Goal: Find specific page/section

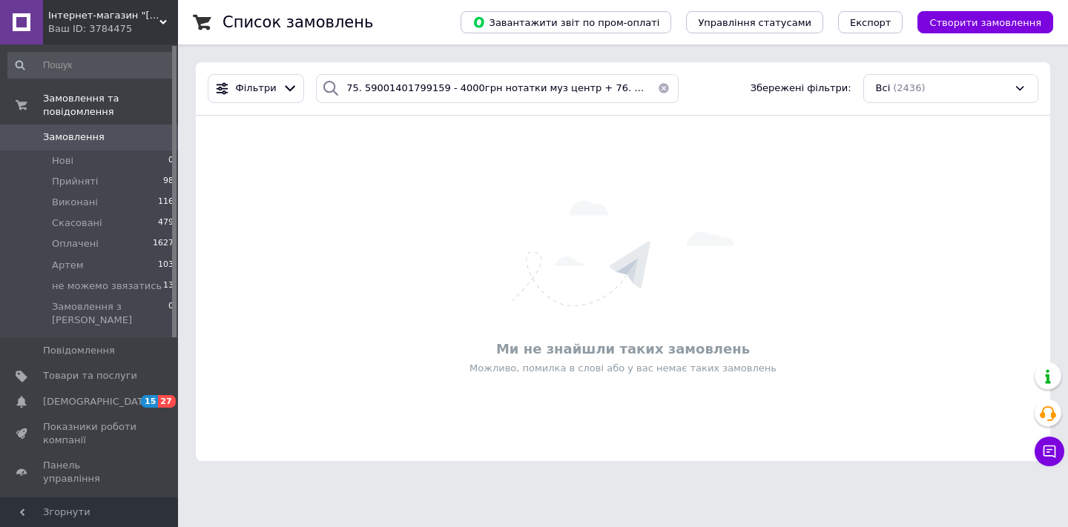
click at [657, 88] on button "button" at bounding box center [664, 88] width 30 height 29
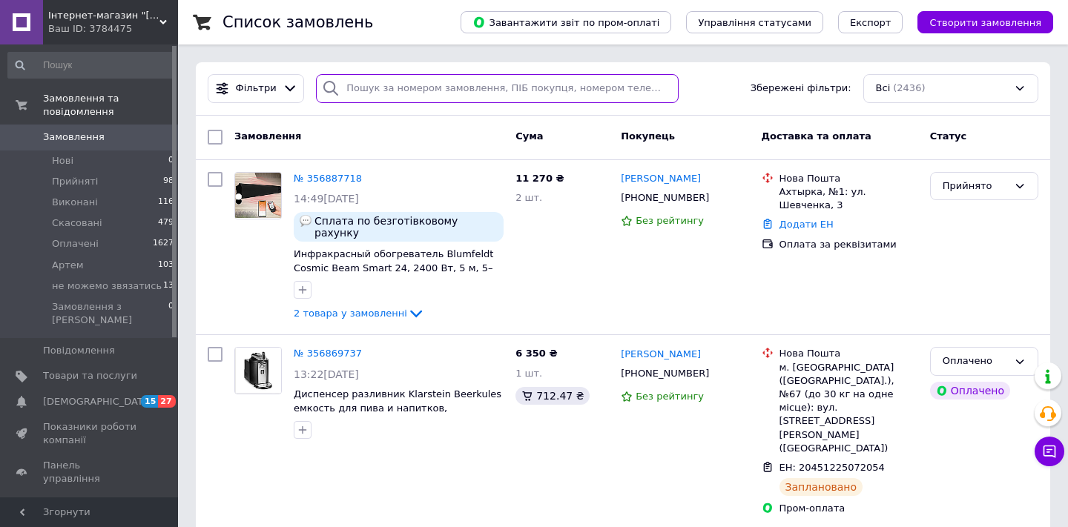
click at [383, 89] on input "search" at bounding box center [497, 88] width 363 height 29
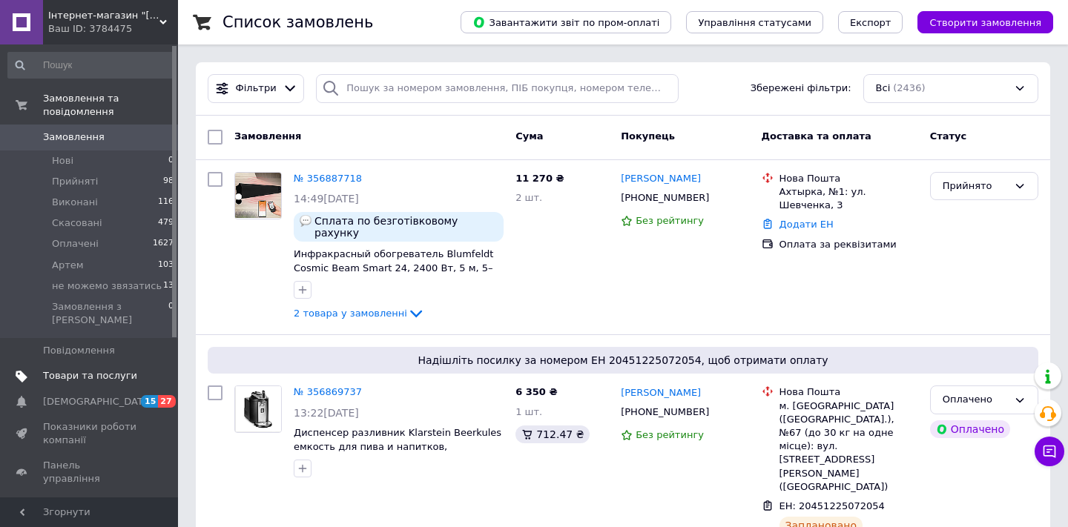
click at [92, 363] on link "Товари та послуги" at bounding box center [91, 375] width 182 height 25
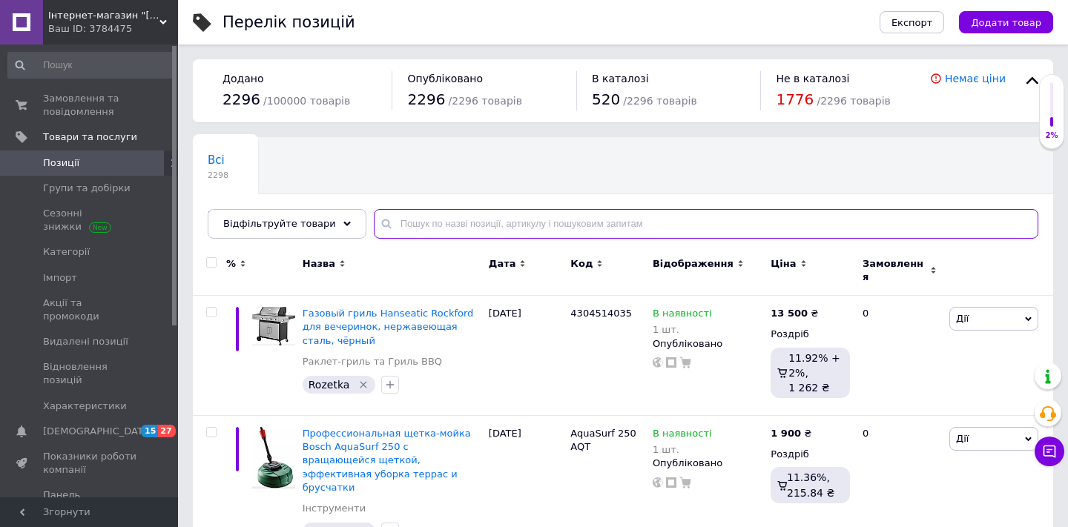
click at [443, 228] on input "text" at bounding box center [706, 224] width 664 height 30
paste input "10006663"
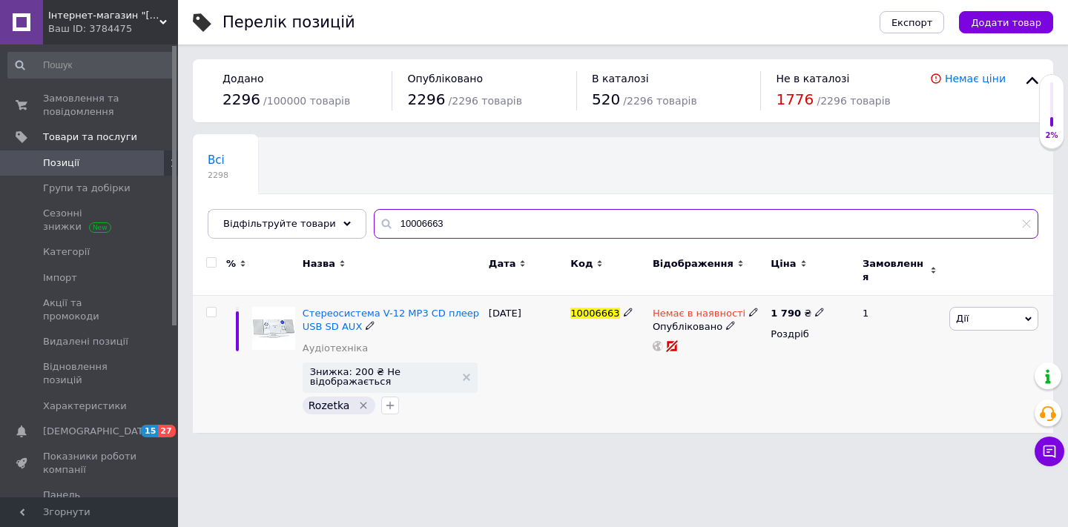
type input "10006663"
click at [340, 311] on div "Стереосистема V-12 MP3 CD плеер USB SD AUX" at bounding box center [391, 320] width 179 height 27
click at [403, 221] on input "10006663" at bounding box center [706, 224] width 664 height 30
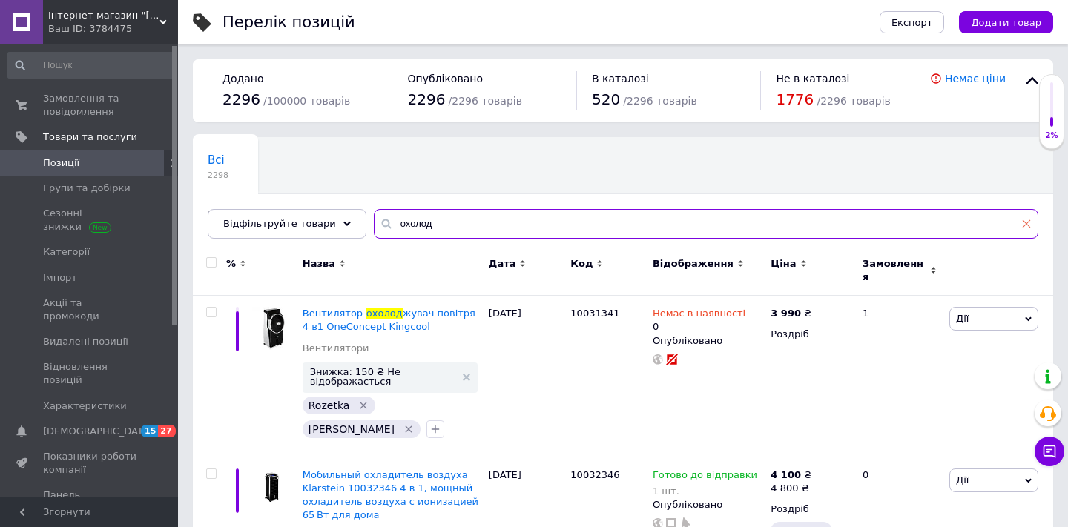
type input "охолод"
click at [1022, 223] on icon at bounding box center [1026, 223] width 9 height 9
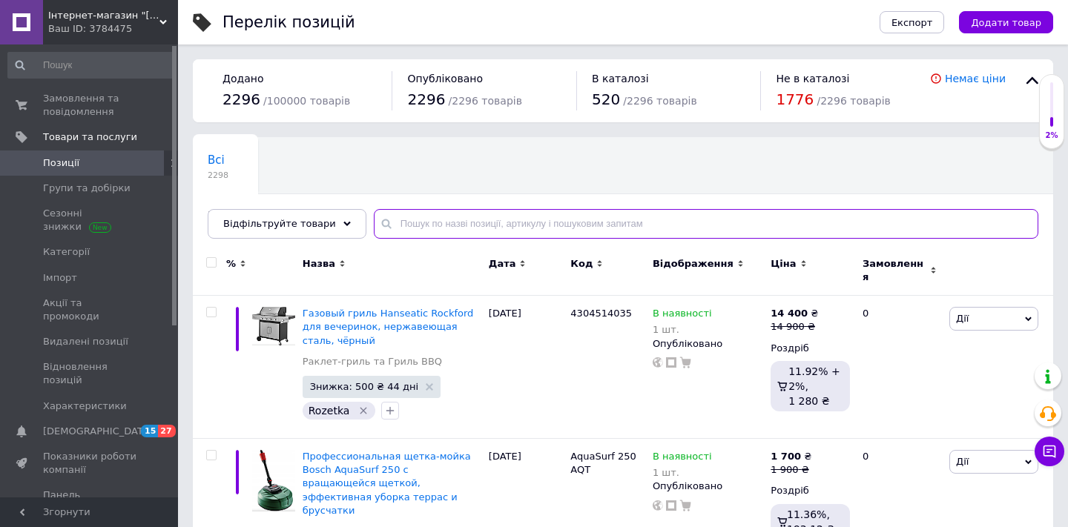
click at [730, 221] on input "text" at bounding box center [706, 224] width 664 height 30
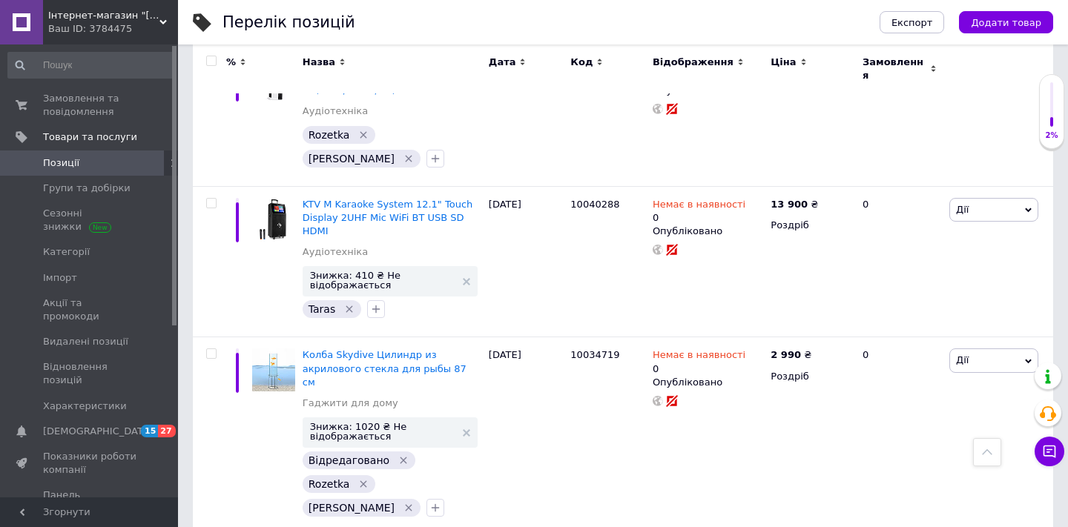
scroll to position [13, 0]
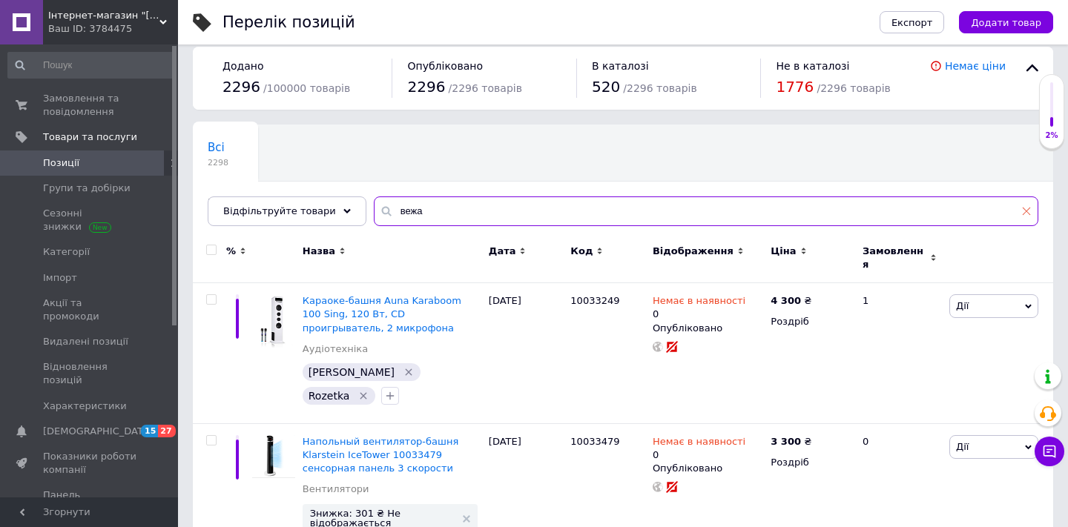
type input "вежа"
click at [1023, 208] on icon at bounding box center [1026, 211] width 9 height 9
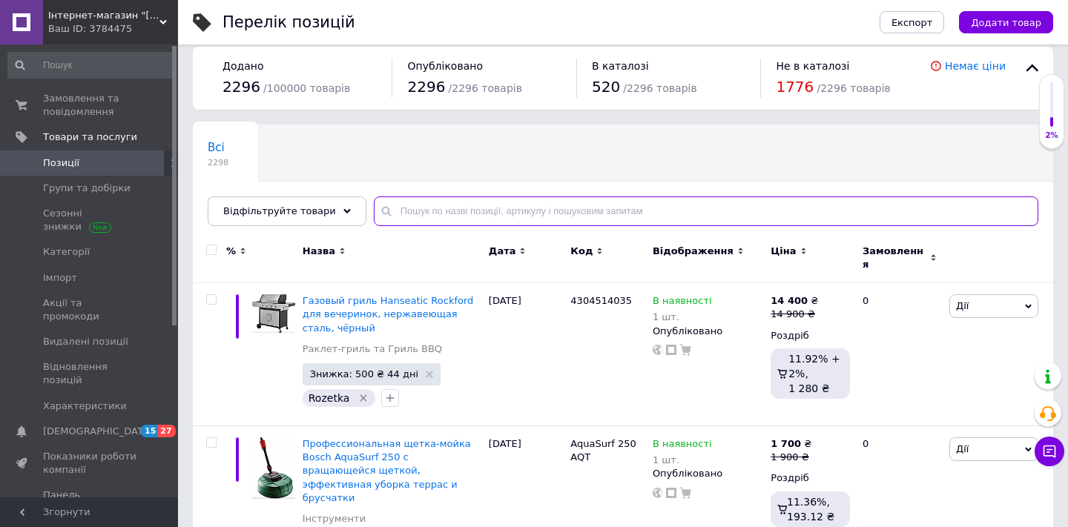
click at [475, 207] on input "text" at bounding box center [706, 211] width 664 height 30
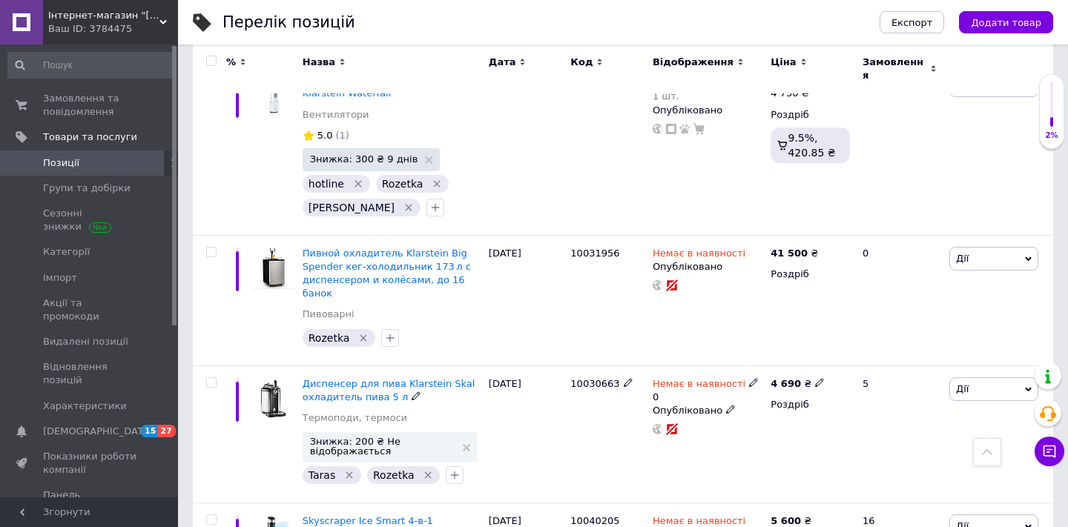
scroll to position [2574, 0]
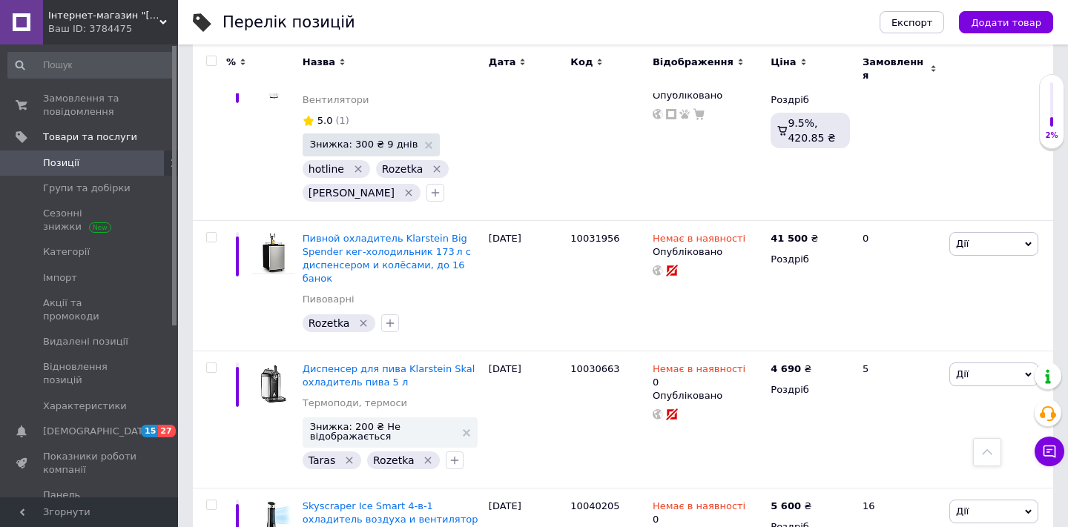
type input "охоло"
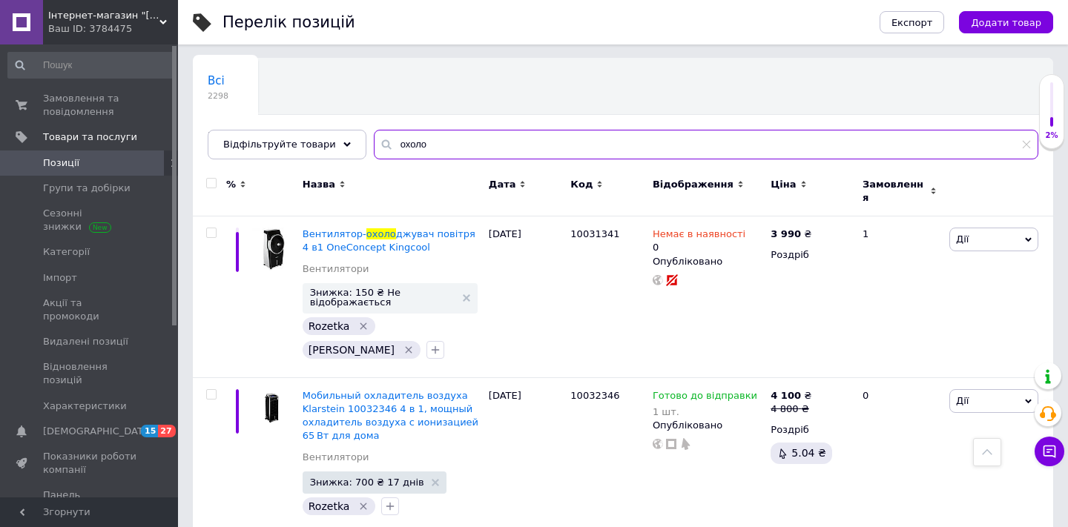
scroll to position [52, 0]
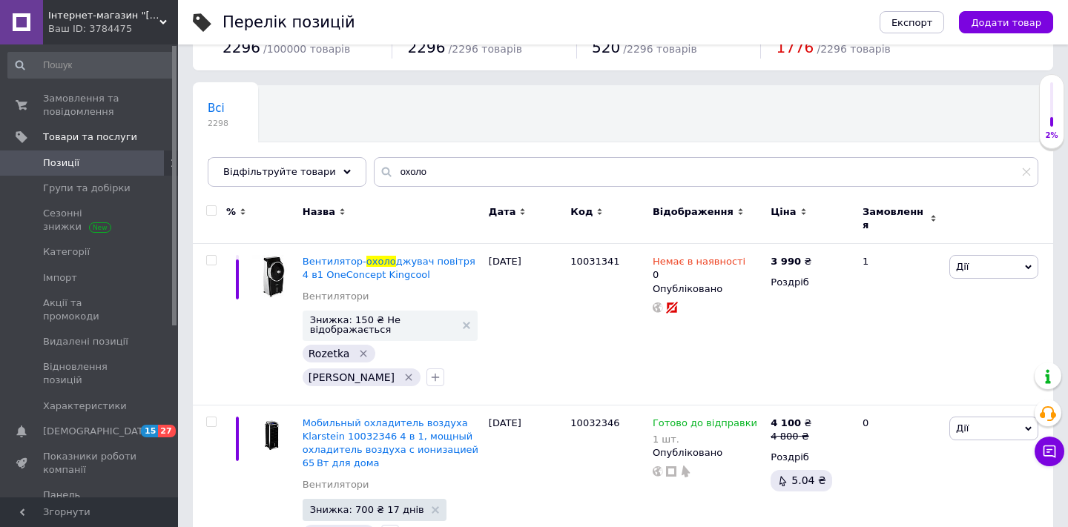
click at [72, 159] on span "Позиції" at bounding box center [61, 162] width 36 height 13
